Goal: Information Seeking & Learning: Learn about a topic

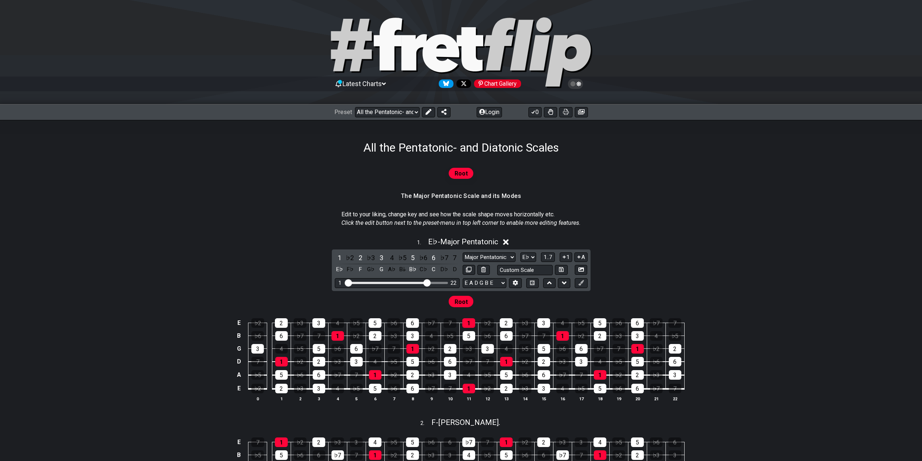
select select "/023927597434"
select select "Eb"
click at [701, 239] on div "1 . E♭ - Major Pentatonic" at bounding box center [461, 240] width 573 height 14
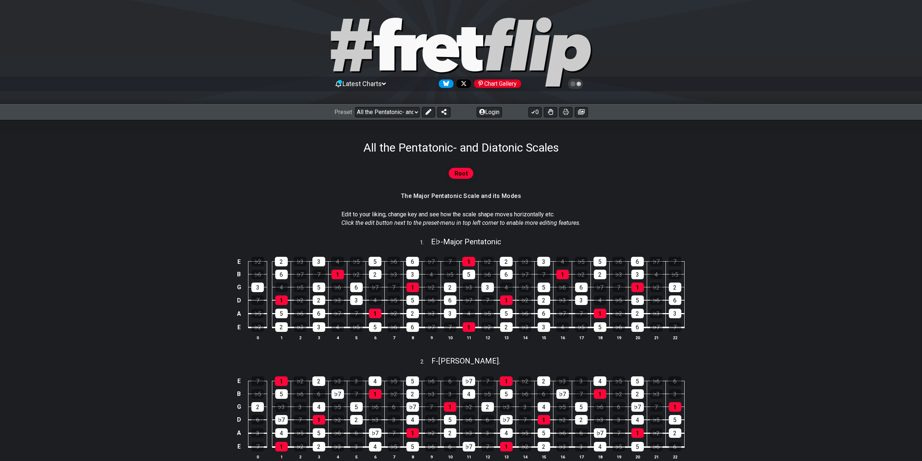
click at [647, 212] on section "Edit to your liking, change key and see how the scale shape moves horizontally …" at bounding box center [461, 219] width 573 height 25
click at [455, 176] on div "Root" at bounding box center [461, 173] width 25 height 11
click at [460, 173] on span "Root" at bounding box center [461, 173] width 13 height 11
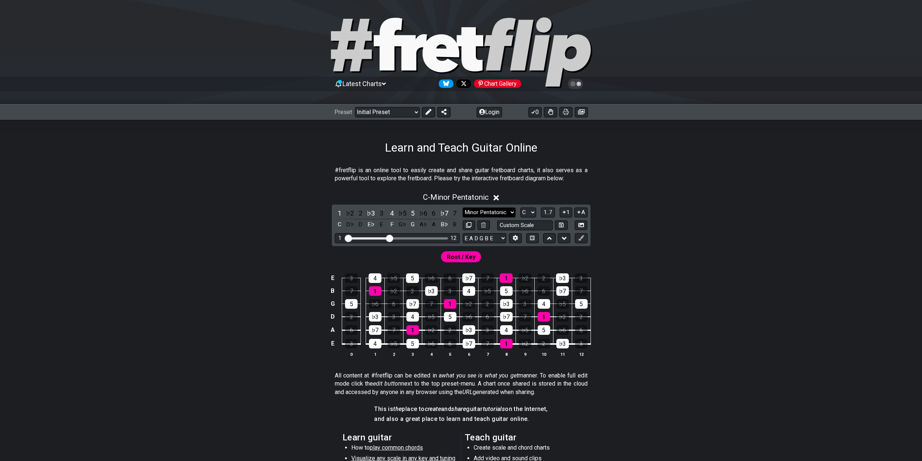
click at [463, 207] on select "Minor Pentatonic Click to edit Minor Pentatonic Major Pentatonic Minor Blues Ma…" at bounding box center [489, 212] width 53 height 10
click option "Major / [PERSON_NAME]" at bounding box center [0, 0] width 0 height 0
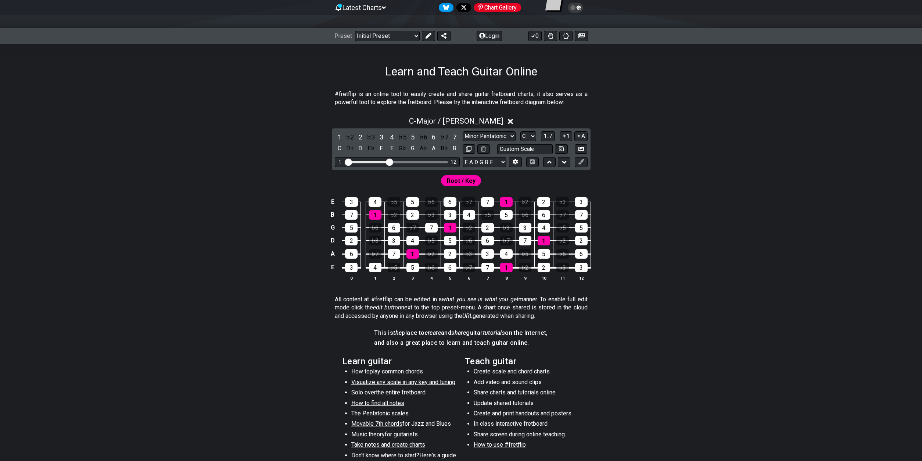
scroll to position [75, 0]
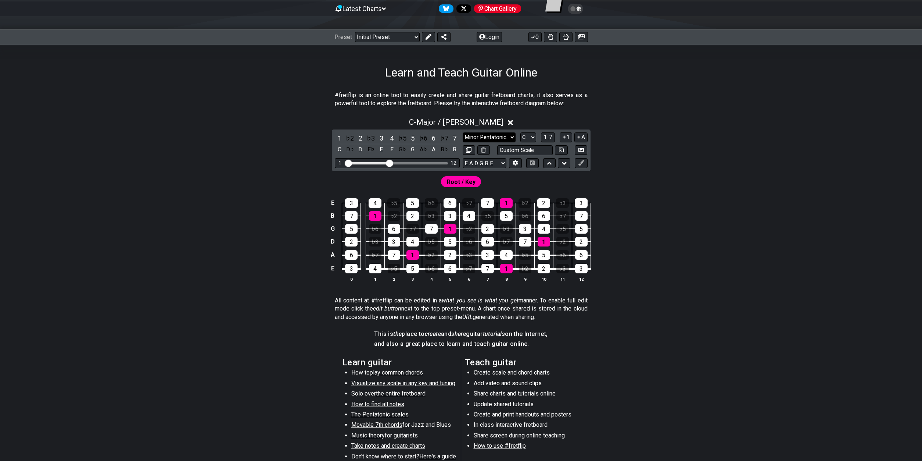
click at [463, 132] on select "Minor Pentatonic Click to edit Minor Pentatonic Major Pentatonic Minor Blues Ma…" at bounding box center [489, 137] width 53 height 10
click option "Minor" at bounding box center [0, 0] width 0 height 0
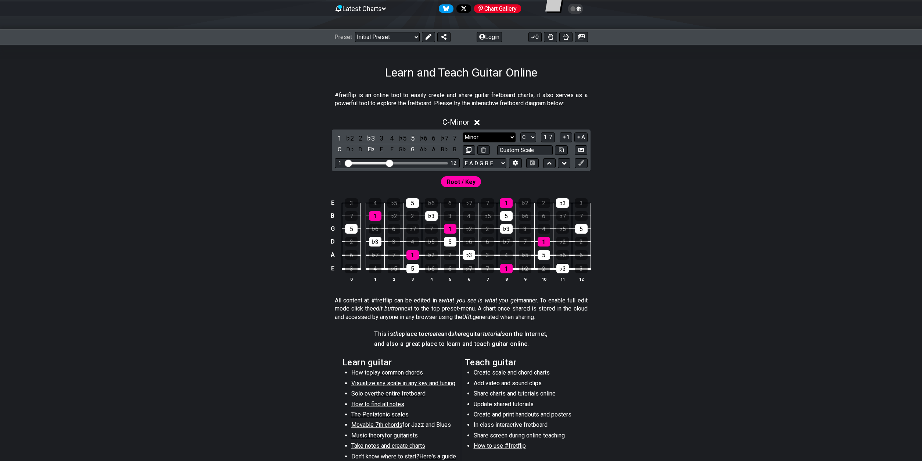
click at [463, 132] on select "Minor Pentatonic Click to edit Minor Pentatonic Major Pentatonic Minor Blues Ma…" at bounding box center [489, 137] width 53 height 10
click option "Minor / Aeolian" at bounding box center [0, 0] width 0 height 0
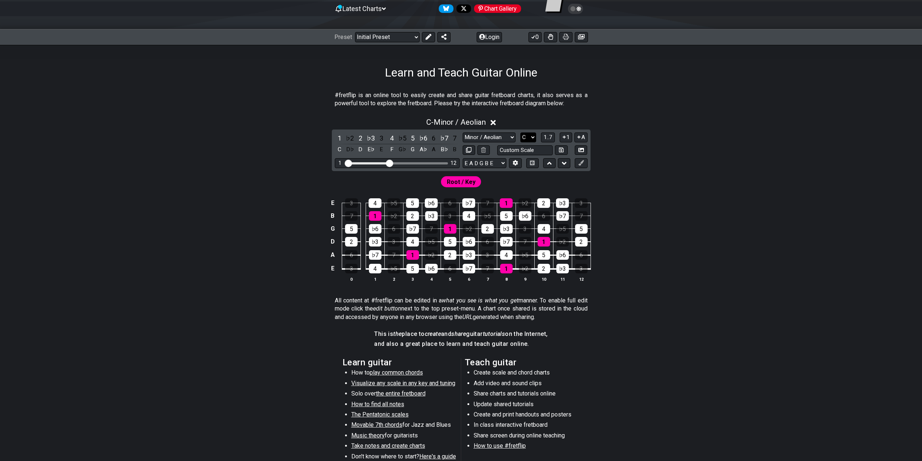
click at [521, 132] on select "A♭ A A♯ B♭ B C C♯ D♭ D D♯ E♭ E F F♯ G♭ G G♯" at bounding box center [529, 137] width 16 height 10
click at [656, 136] on div "C - Minor / Aeolian 1 ♭2 2 ♭3 3 4 ♭5 5 ♭6 6 ♭7 7 C D♭ D E♭ E F G♭ G A♭ A B♭ B M…" at bounding box center [461, 202] width 573 height 179
click at [550, 135] on span "1..7" at bounding box center [548, 137] width 9 height 7
click at [550, 135] on span "..." at bounding box center [548, 137] width 3 height 7
click at [567, 136] on button "1" at bounding box center [566, 137] width 12 height 10
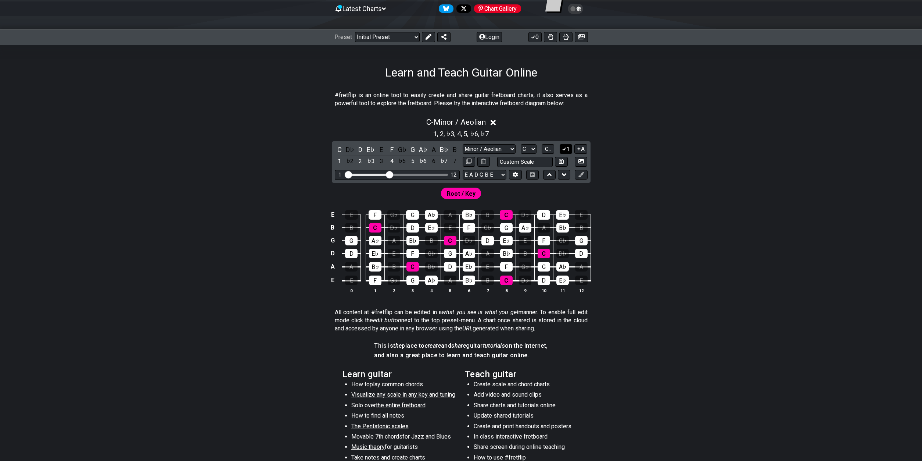
click at [567, 147] on icon at bounding box center [564, 149] width 7 height 6
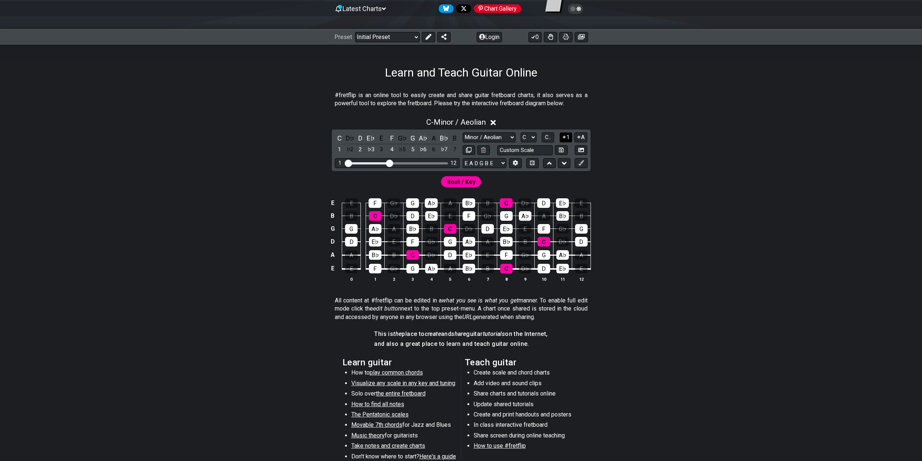
click at [567, 147] on button at bounding box center [561, 150] width 12 height 10
click at [567, 136] on icon at bounding box center [564, 137] width 7 height 6
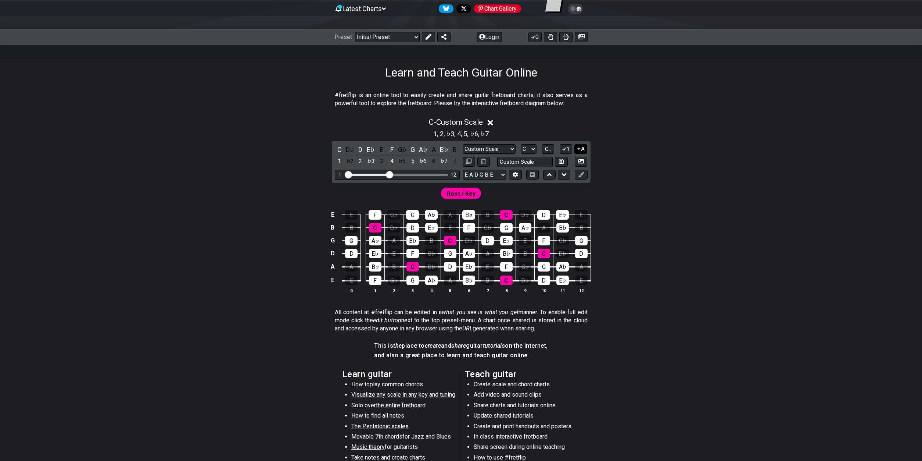
click at [582, 147] on icon at bounding box center [579, 149] width 7 height 6
click at [463, 144] on select "Minor Pentatonic Custom Scale Minor Pentatonic Major Pentatonic Minor Blues Maj…" at bounding box center [489, 149] width 53 height 10
select select "Minor / Aeolian"
click option "Minor / Aeolian" at bounding box center [0, 0] width 0 height 0
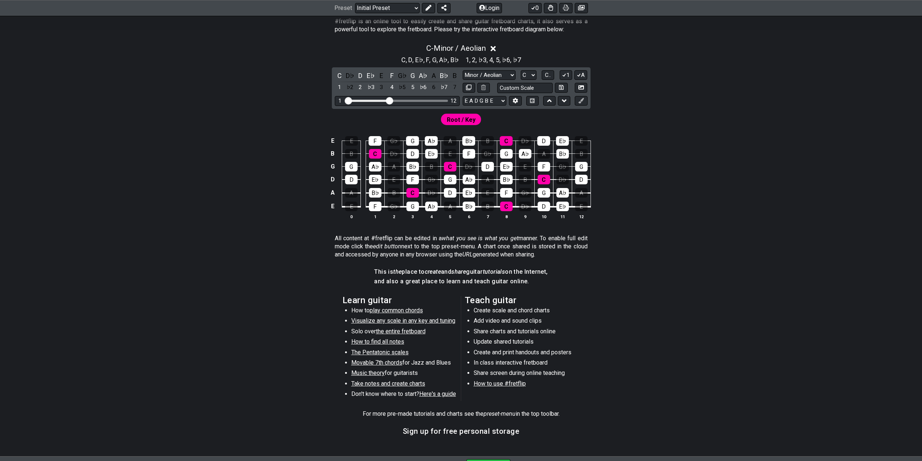
scroll to position [150, 0]
click at [392, 340] on span "How to find all notes" at bounding box center [377, 340] width 53 height 7
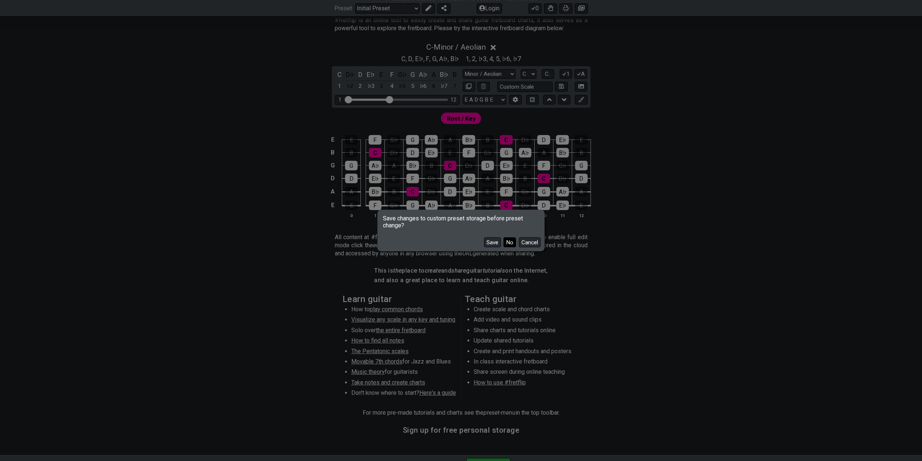
click at [513, 241] on button "No" at bounding box center [510, 242] width 12 height 10
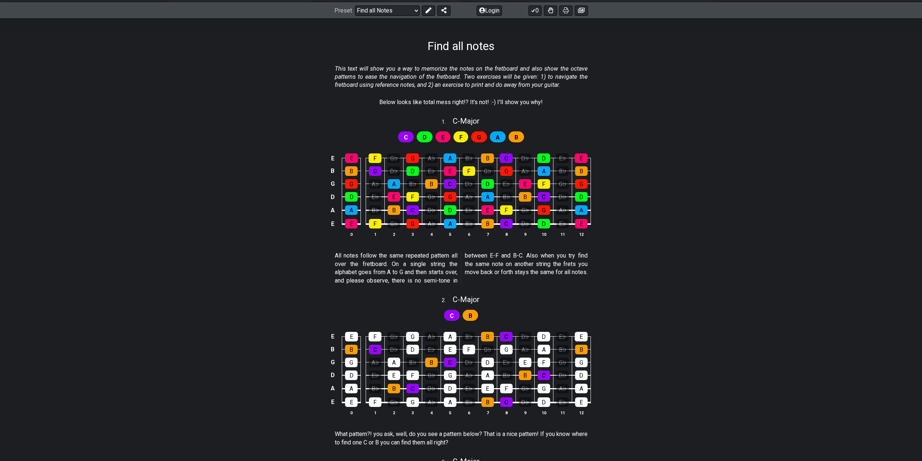
scroll to position [112, 0]
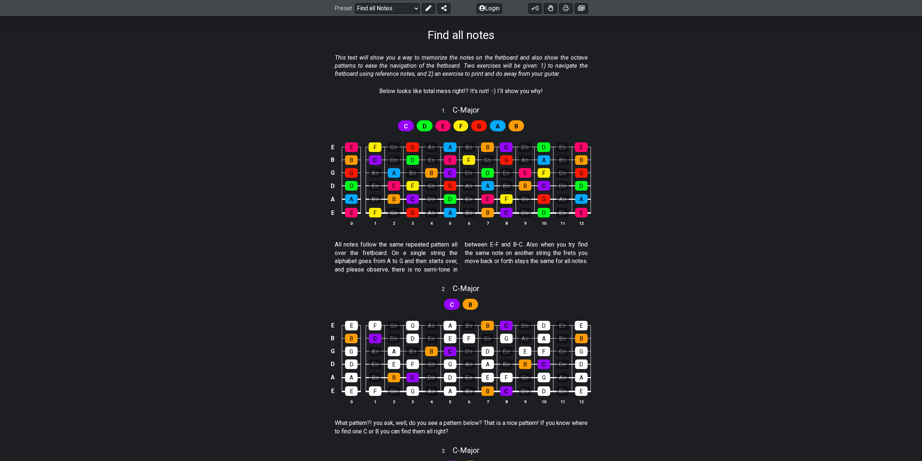
click at [404, 127] on div "C" at bounding box center [406, 125] width 16 height 11
click at [428, 125] on div "D" at bounding box center [425, 125] width 16 height 11
click at [445, 127] on div "E" at bounding box center [443, 125] width 15 height 11
click at [463, 126] on div "F" at bounding box center [461, 125] width 15 height 11
drag, startPoint x: 479, startPoint y: 128, endPoint x: 490, endPoint y: 128, distance: 10.7
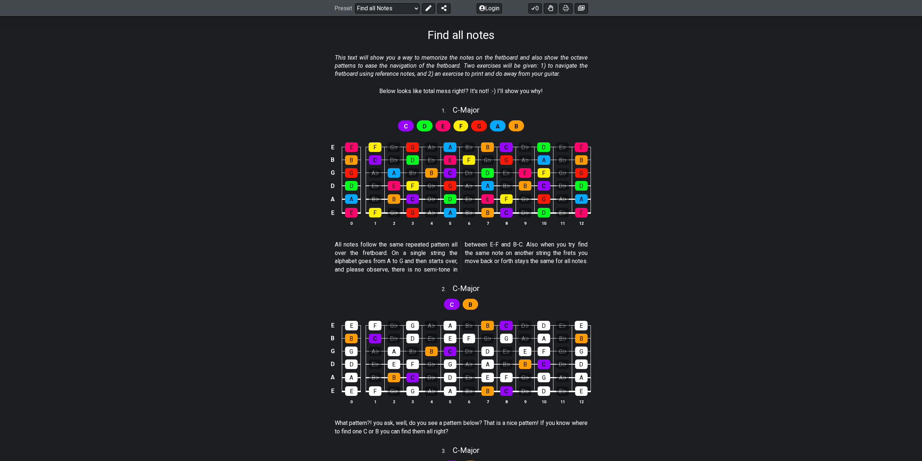
click at [480, 128] on span "G" at bounding box center [479, 126] width 4 height 11
drag, startPoint x: 491, startPoint y: 126, endPoint x: 496, endPoint y: 126, distance: 5.2
click at [492, 126] on div "A" at bounding box center [498, 125] width 16 height 11
drag, startPoint x: 522, startPoint y: 124, endPoint x: 526, endPoint y: 123, distance: 4.8
click at [522, 123] on div "B" at bounding box center [516, 125] width 15 height 11
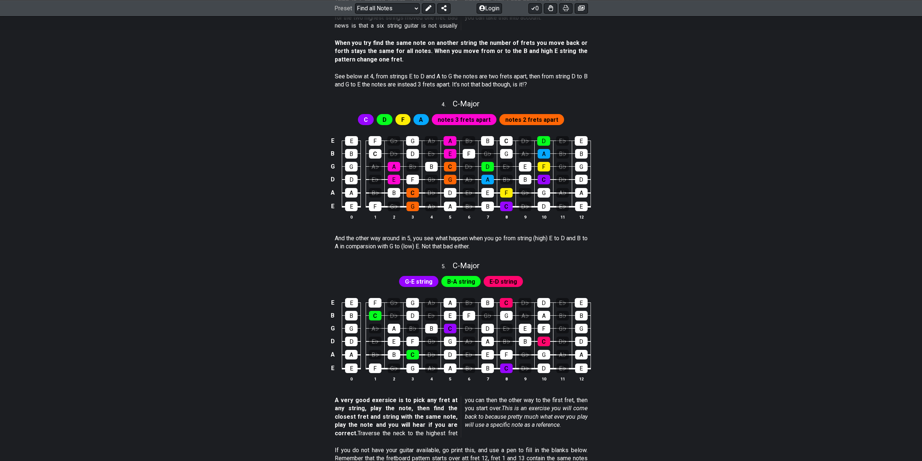
scroll to position [750, 0]
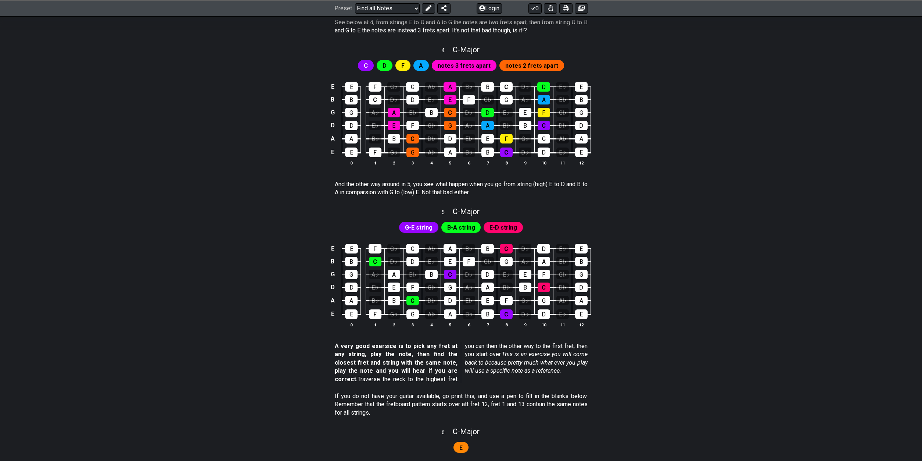
click at [464, 226] on span "B-A string" at bounding box center [461, 227] width 28 height 11
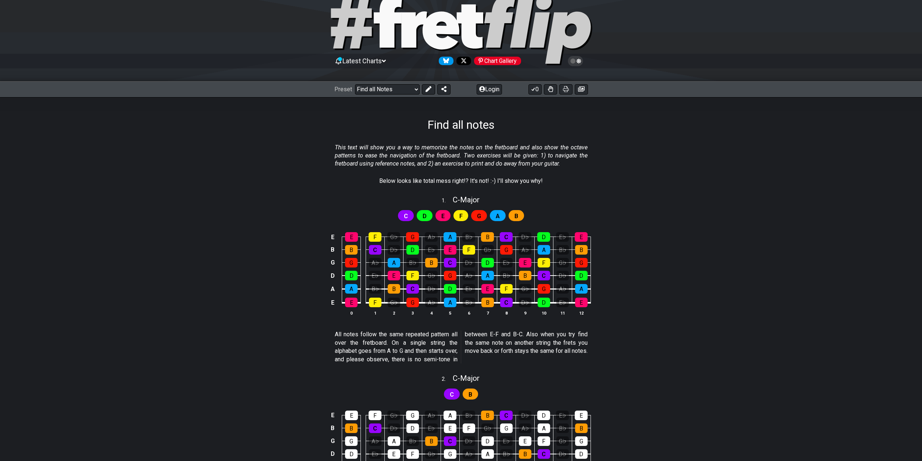
scroll to position [0, 0]
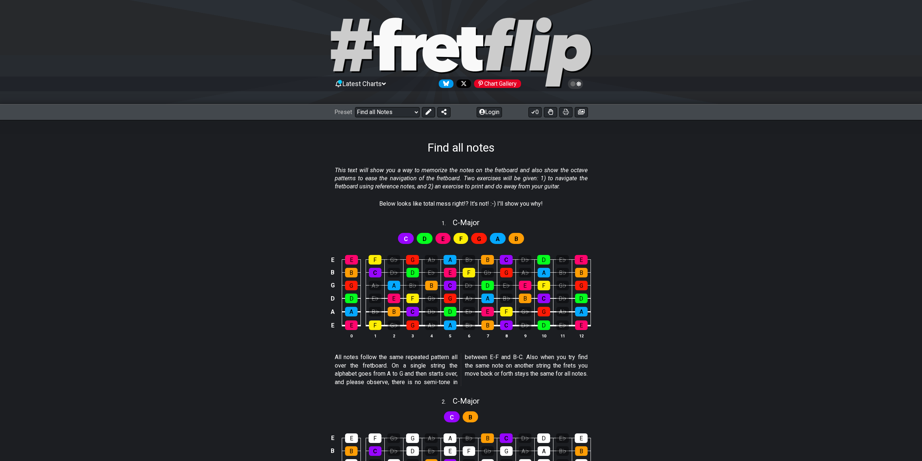
click at [468, 47] on icon at bounding box center [470, 49] width 26 height 44
select select "/welcome"
select select "C"
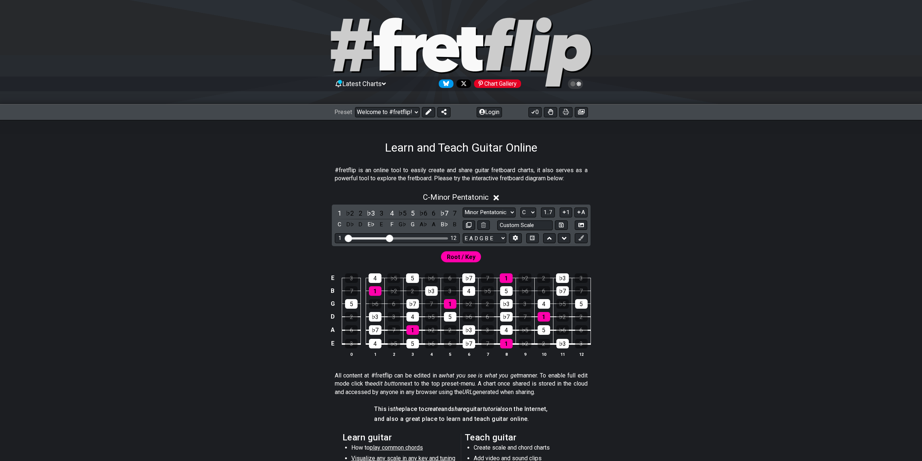
click at [597, 145] on div "Learn and Teach Guitar Online" at bounding box center [461, 137] width 922 height 35
click at [517, 196] on div "C - Minor Pentatonic" at bounding box center [461, 195] width 573 height 14
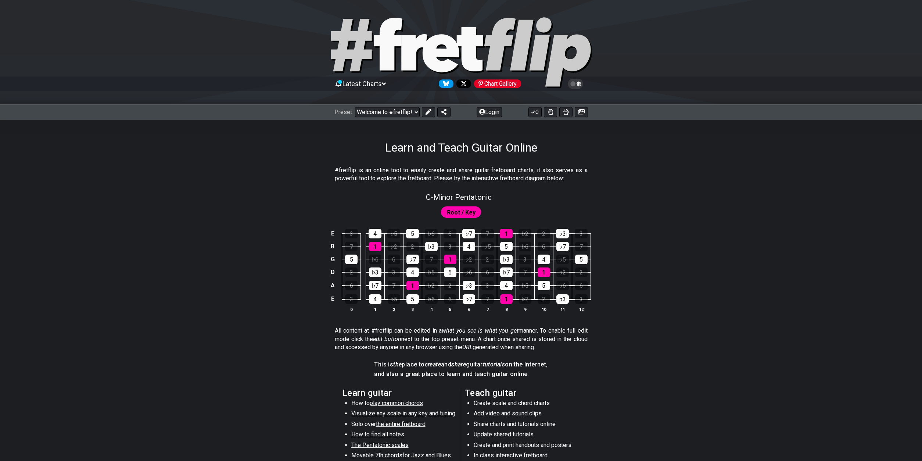
click at [514, 199] on div "C - Minor Pentatonic" at bounding box center [461, 194] width 573 height 13
select select "C"
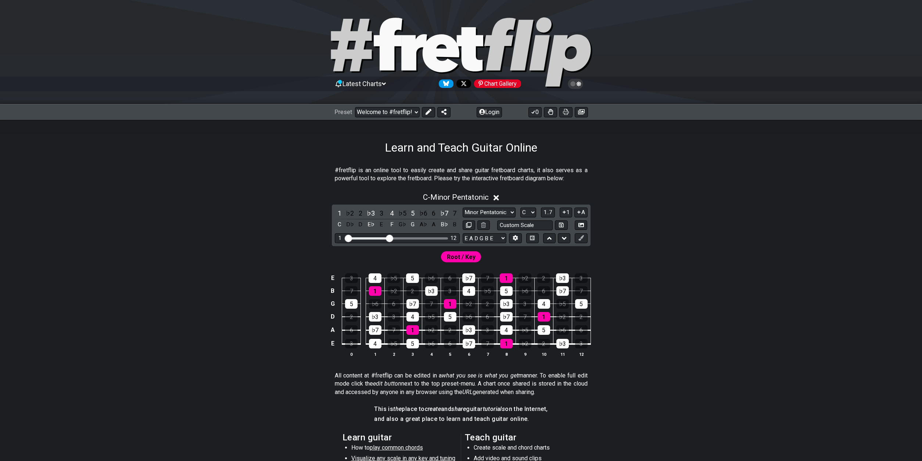
click at [514, 199] on div "C - Minor Pentatonic" at bounding box center [461, 195] width 573 height 14
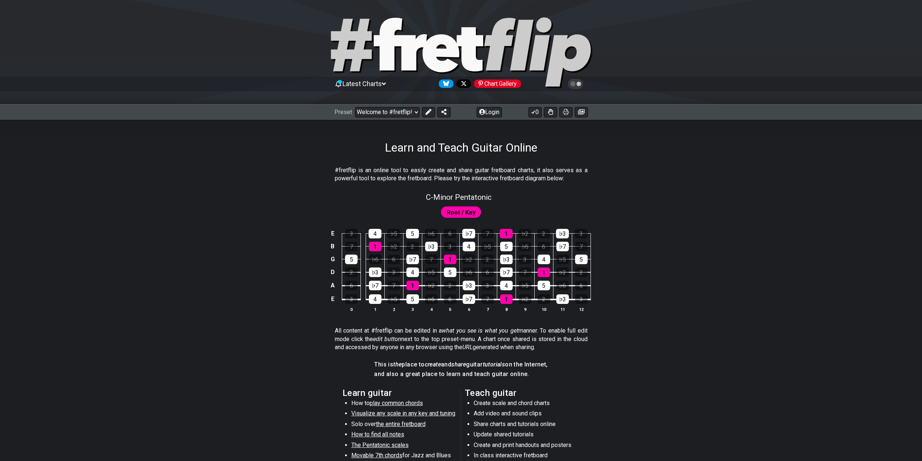
click at [525, 192] on div "C - Minor Pentatonic" at bounding box center [461, 194] width 573 height 13
select select "C"
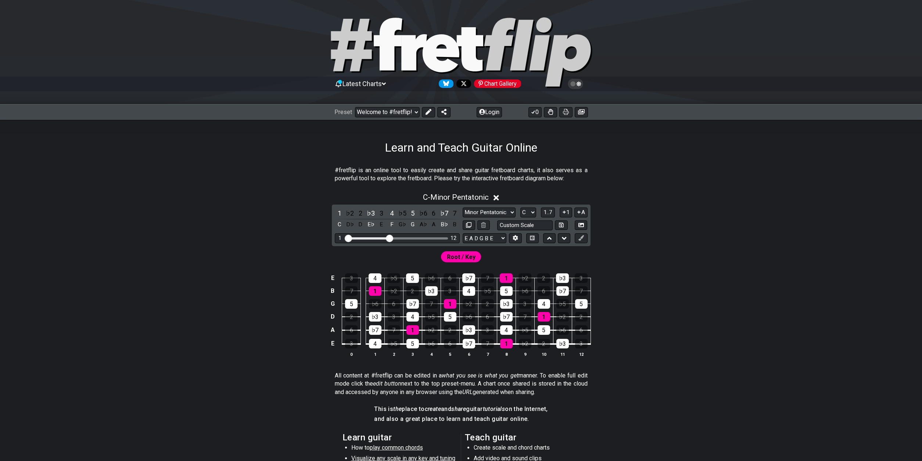
click at [526, 192] on div "C - Minor Pentatonic" at bounding box center [461, 195] width 573 height 14
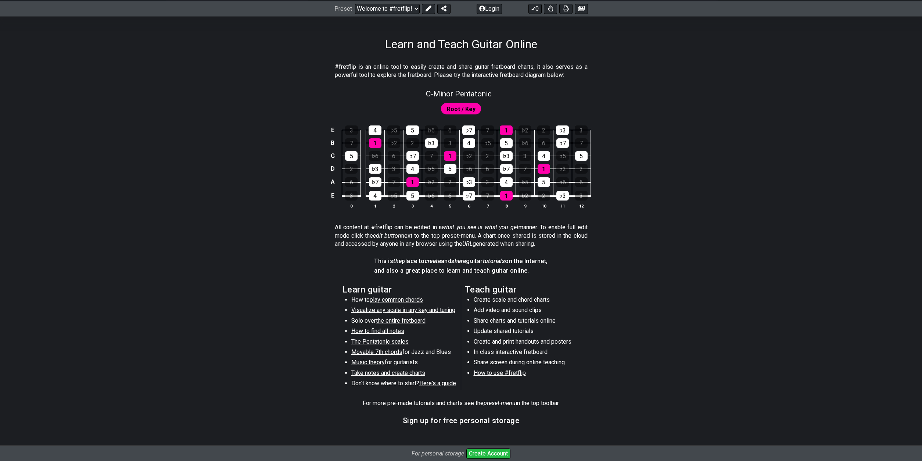
scroll to position [37, 0]
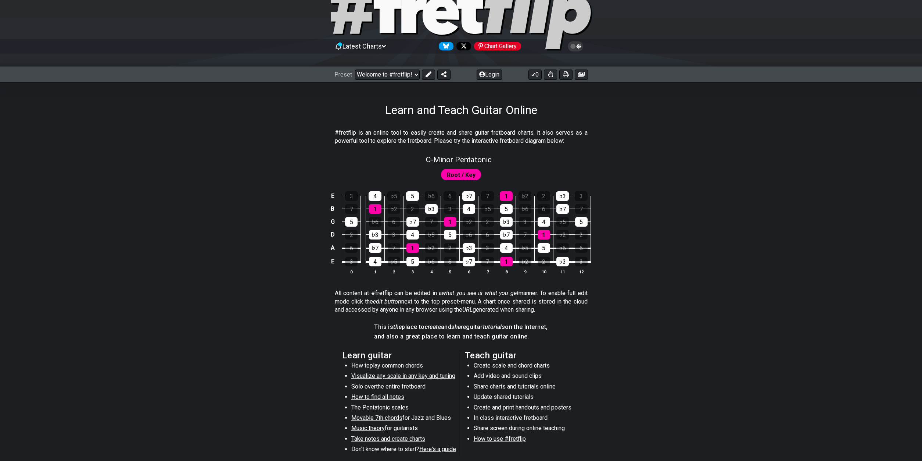
click at [468, 175] on span "Root / Key" at bounding box center [461, 174] width 29 height 11
click at [539, 174] on div "Root / Key" at bounding box center [461, 173] width 573 height 18
click at [503, 155] on div "C - Minor Pentatonic" at bounding box center [461, 157] width 573 height 13
select select "C"
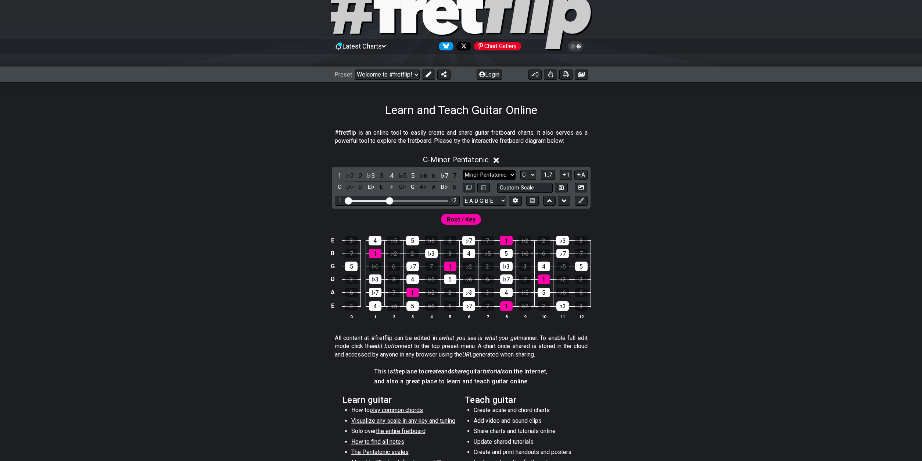
click at [463, 170] on select "Minor Pentatonic Click to edit Minor Pentatonic Major Pentatonic Minor Blues Ma…" at bounding box center [489, 175] width 53 height 10
select select "Major Pentatonic"
click option "Major Pentatonic" at bounding box center [0, 0] width 0 height 0
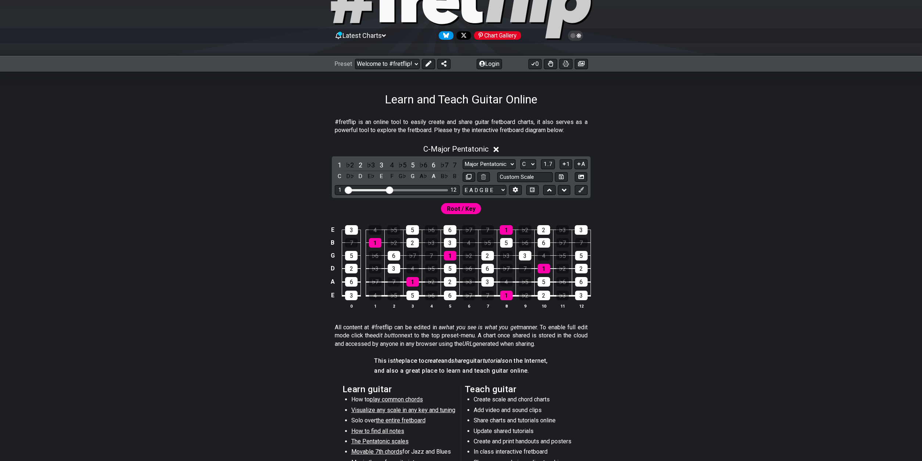
scroll to position [0, 0]
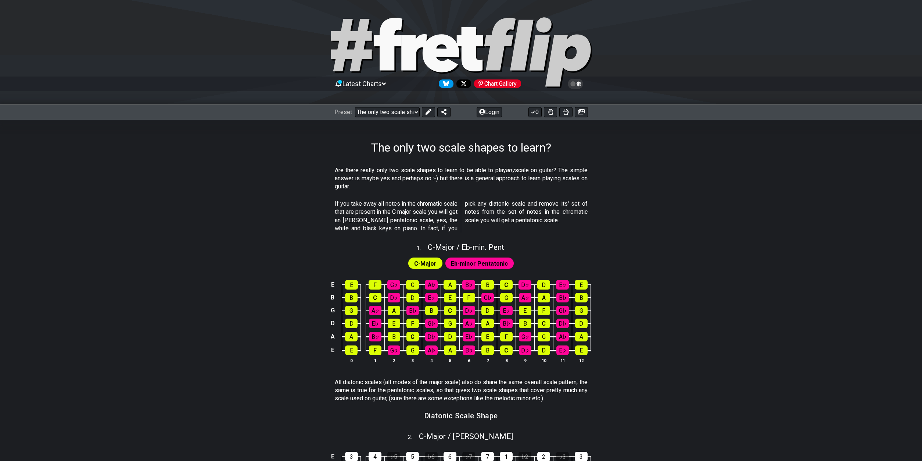
select select "/02254235231"
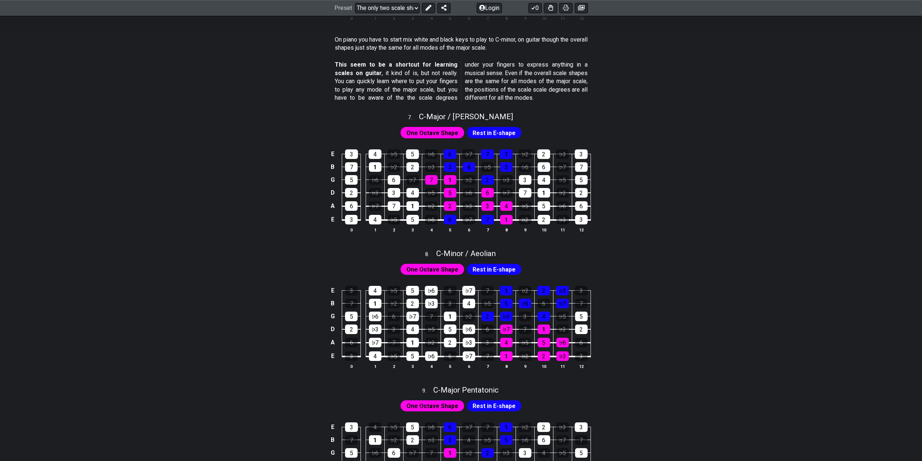
scroll to position [1012, 0]
